Goal: Check status

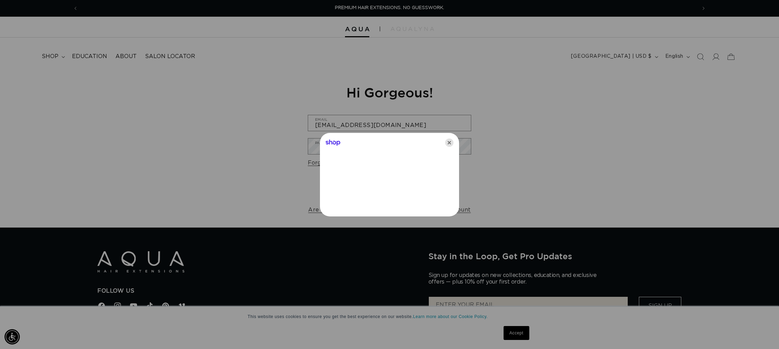
click at [449, 142] on icon "Close" at bounding box center [449, 142] width 8 height 8
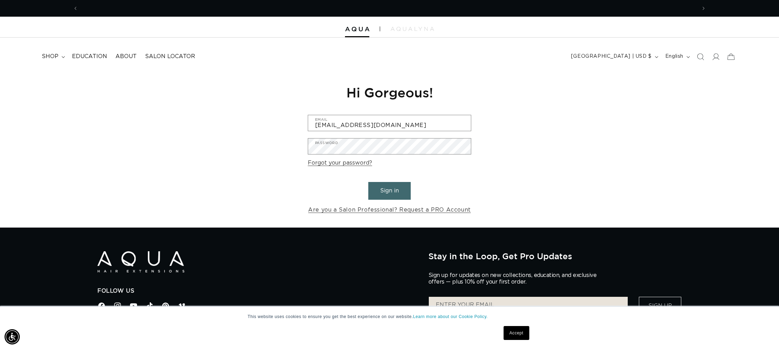
scroll to position [0, 619]
click at [389, 188] on button "Sign in" at bounding box center [389, 191] width 42 height 18
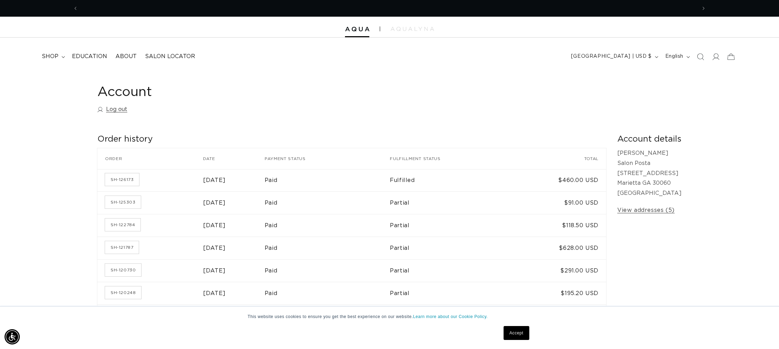
scroll to position [0, 619]
click at [131, 180] on link "SH-126173" at bounding box center [122, 179] width 34 height 13
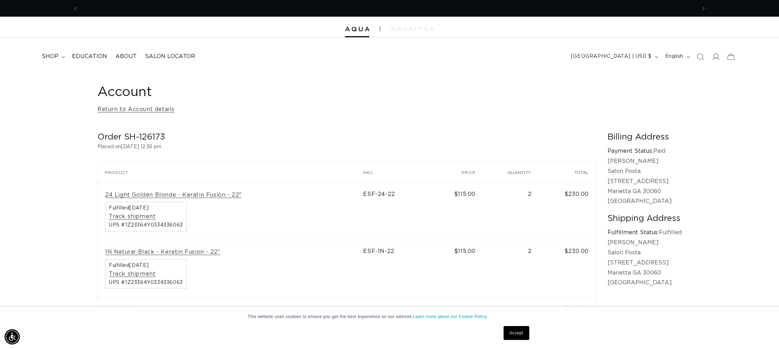
scroll to position [0, 1237]
